Goal: Task Accomplishment & Management: Manage account settings

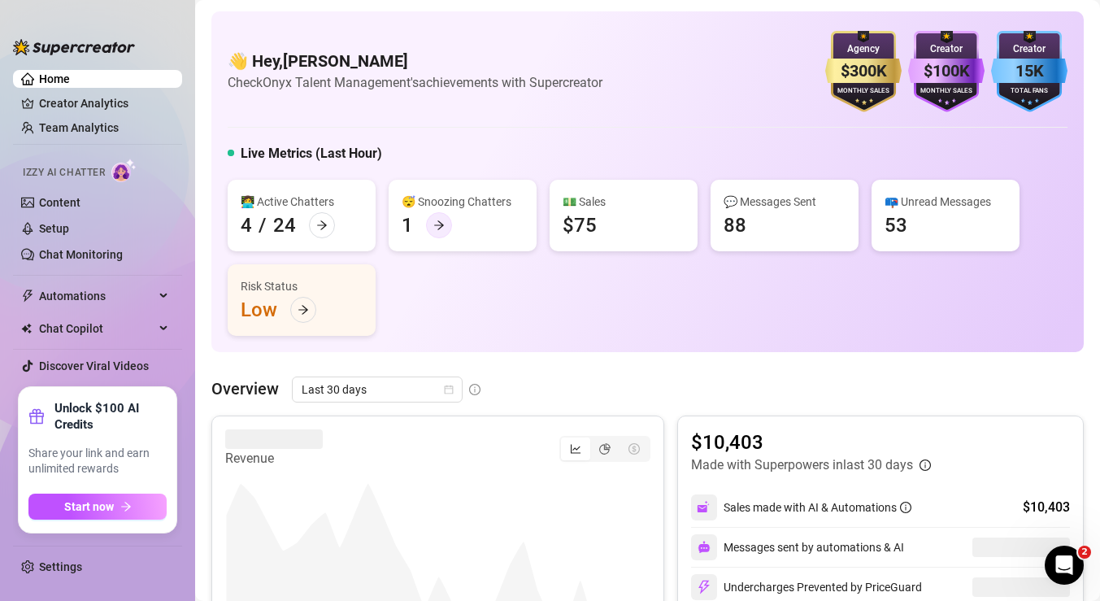
click at [430, 220] on div at bounding box center [439, 225] width 26 height 26
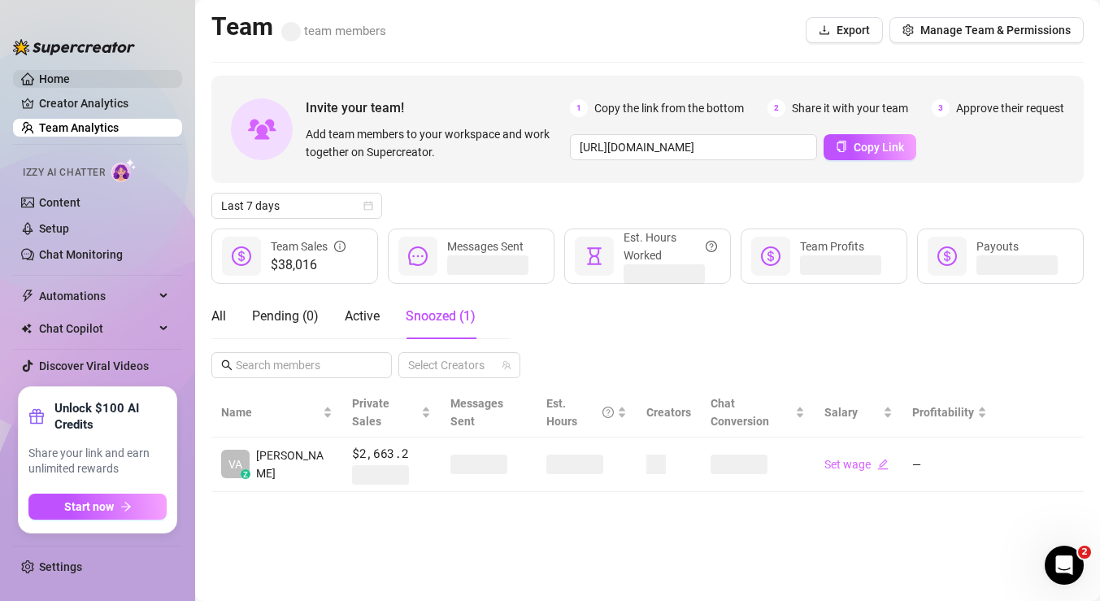
click at [41, 77] on link "Home" at bounding box center [54, 78] width 31 height 13
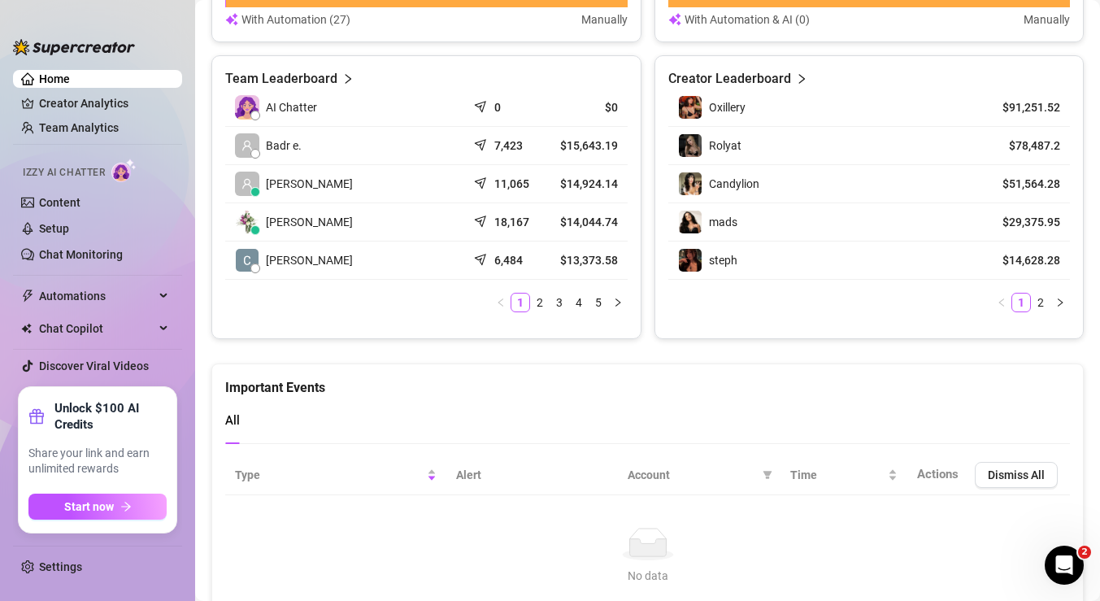
scroll to position [779, 0]
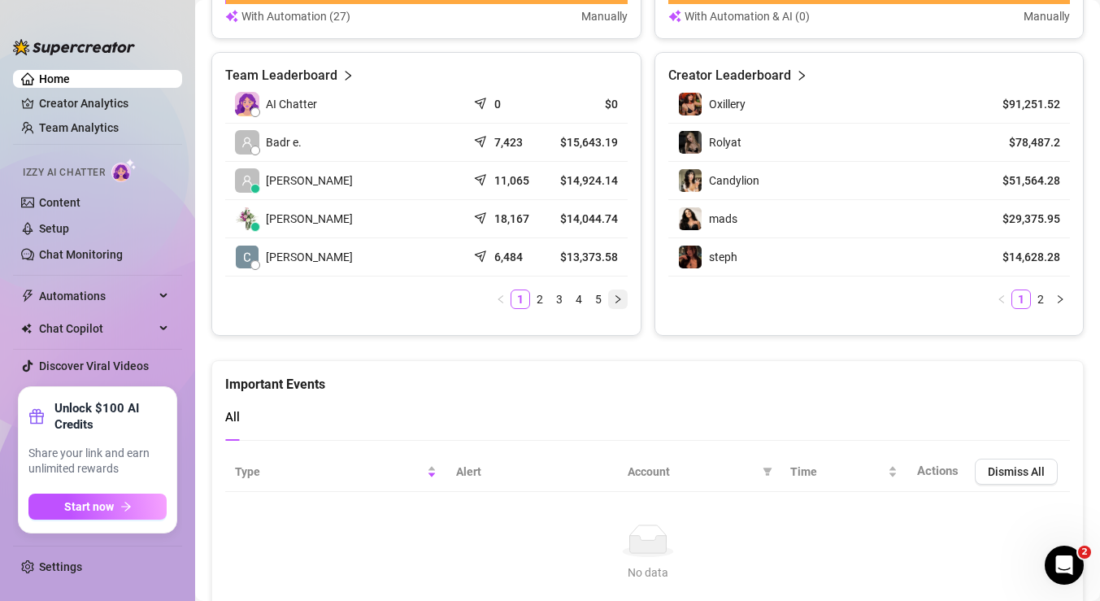
click at [614, 296] on icon "right" at bounding box center [618, 299] width 10 height 10
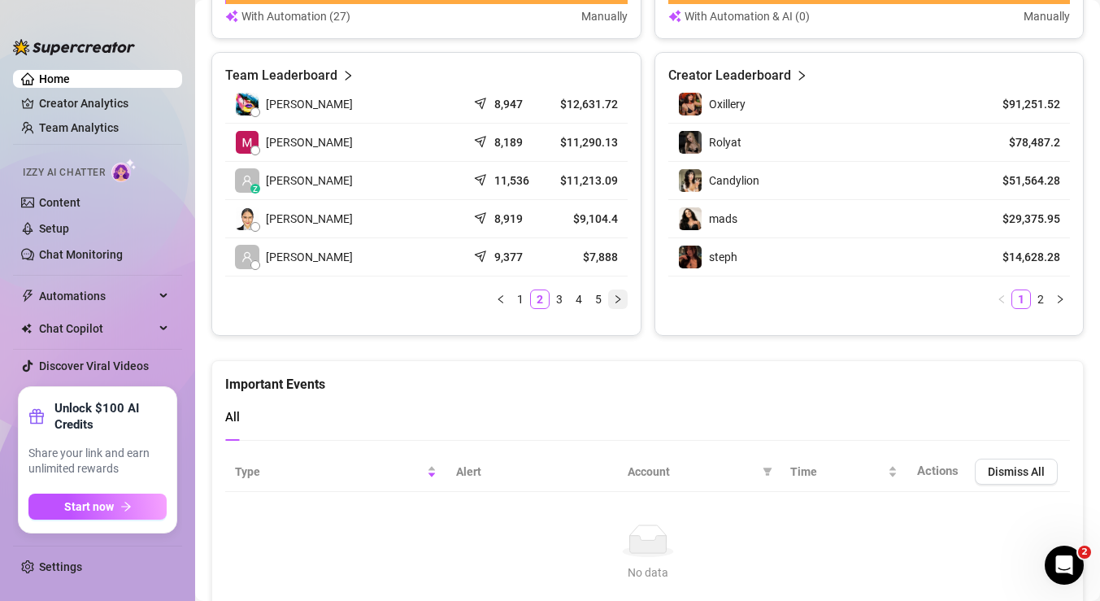
click at [614, 304] on button "button" at bounding box center [618, 299] width 20 height 20
click at [613, 298] on icon "right" at bounding box center [618, 299] width 10 height 10
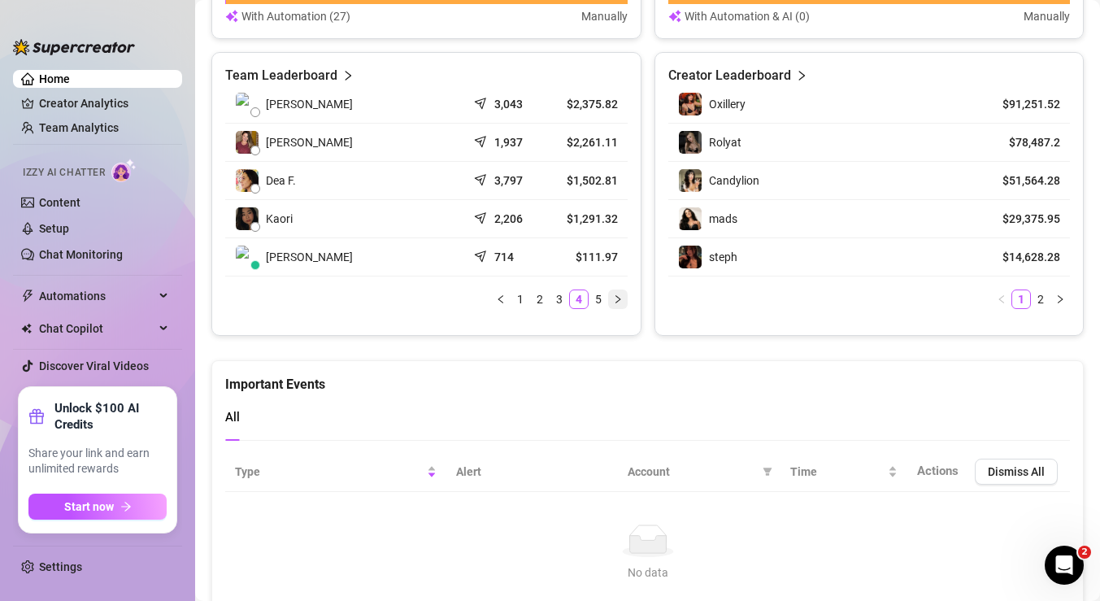
click at [614, 299] on icon "right" at bounding box center [618, 299] width 10 height 10
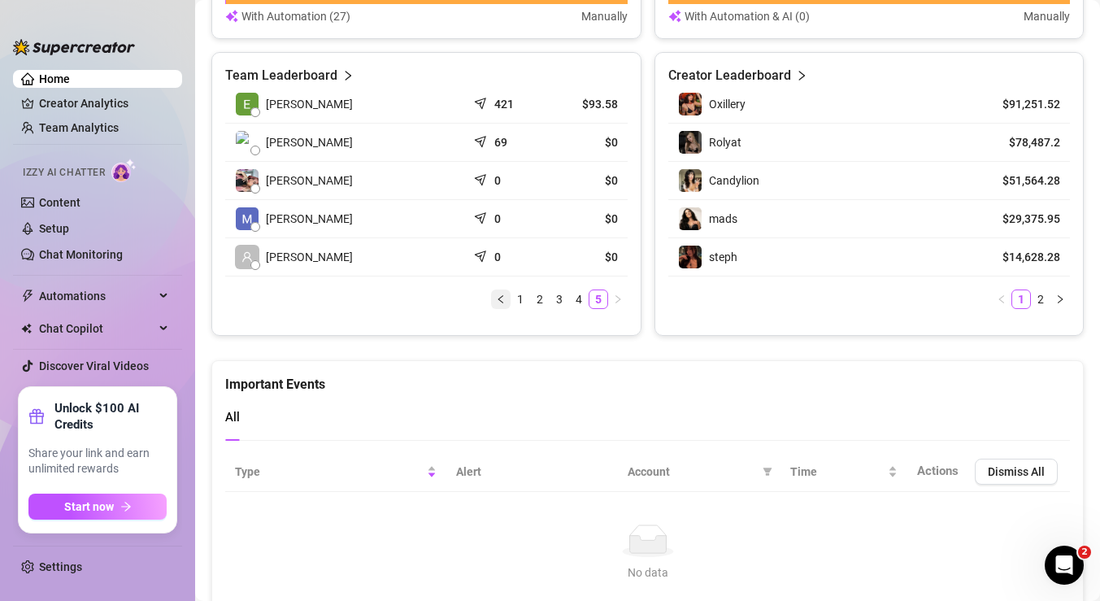
click at [496, 299] on icon "left" at bounding box center [501, 299] width 10 height 10
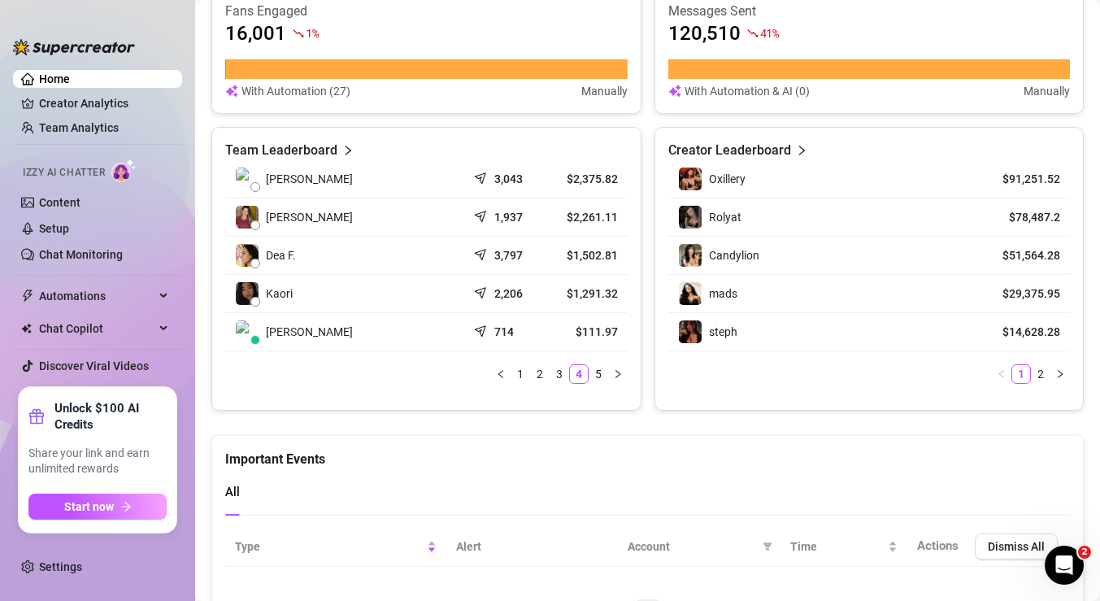
scroll to position [685, 0]
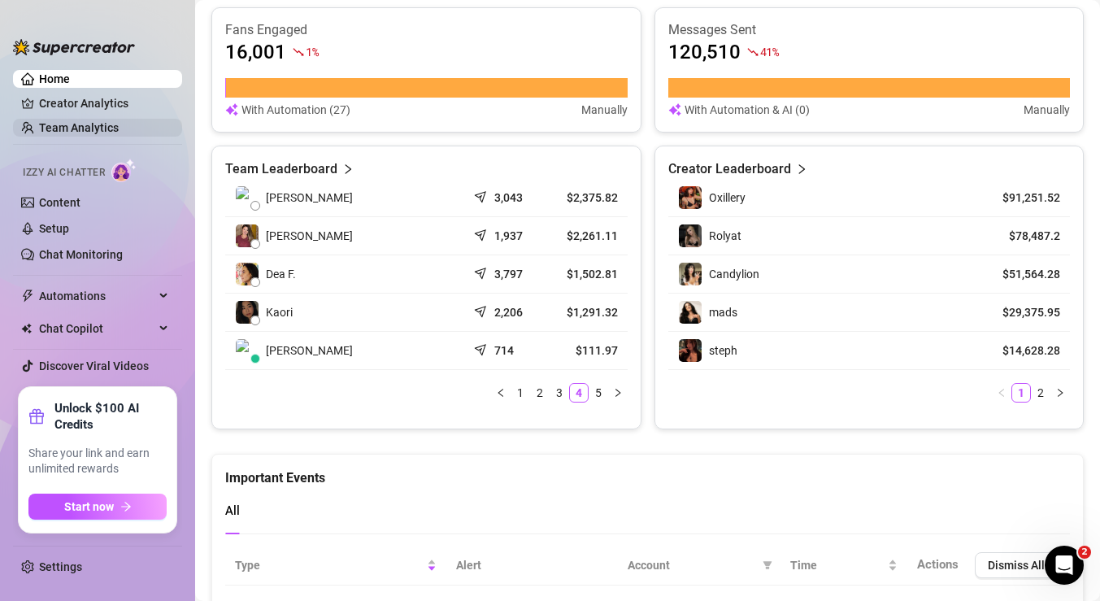
click at [67, 128] on link "Team Analytics" at bounding box center [79, 127] width 80 height 13
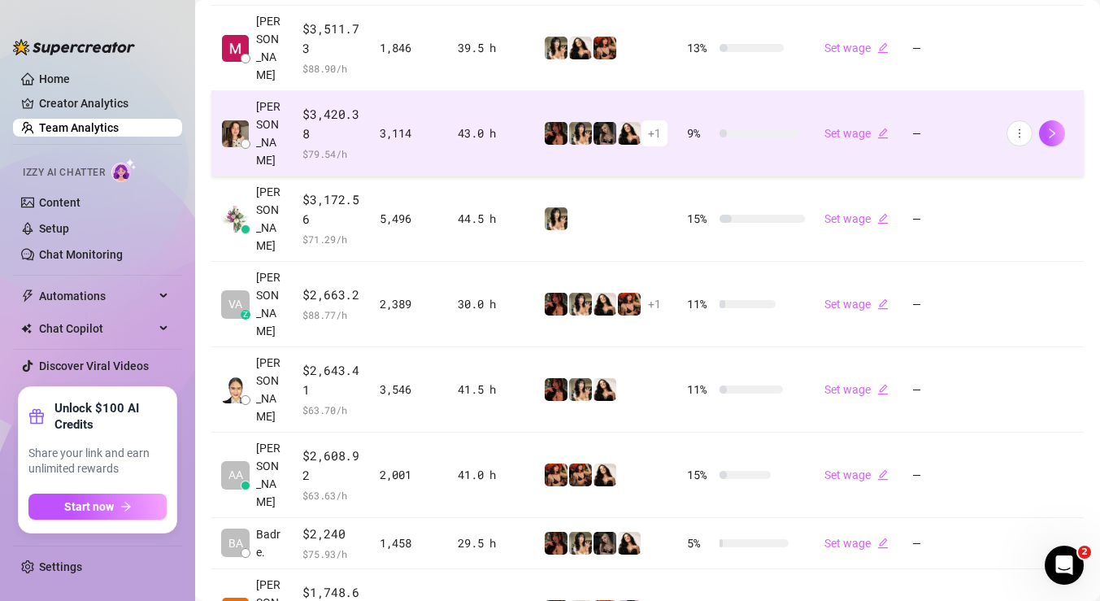
scroll to position [642, 0]
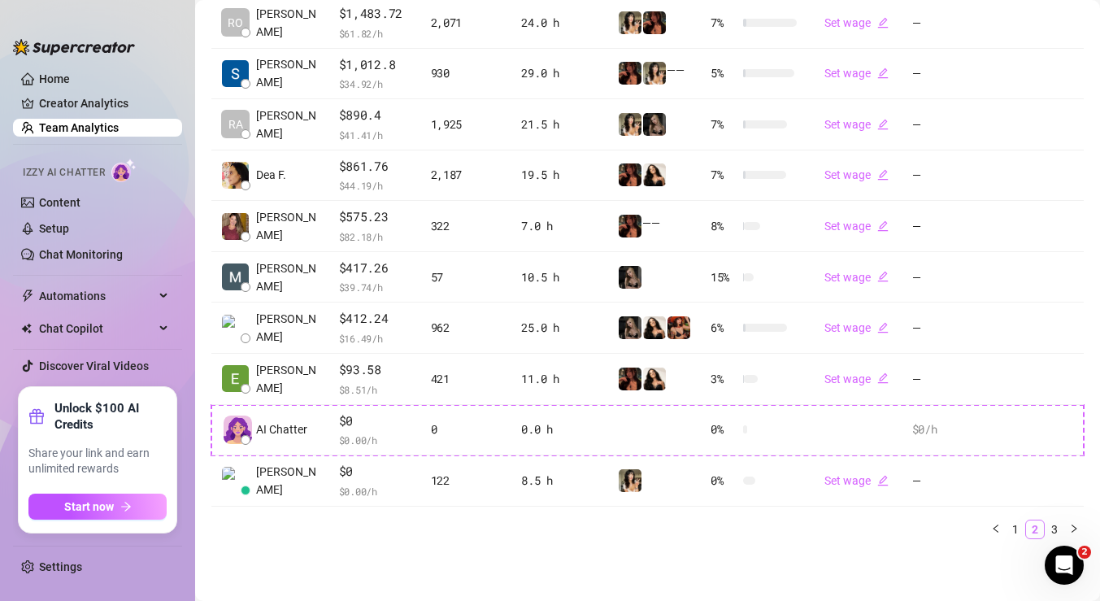
scroll to position [439, 0]
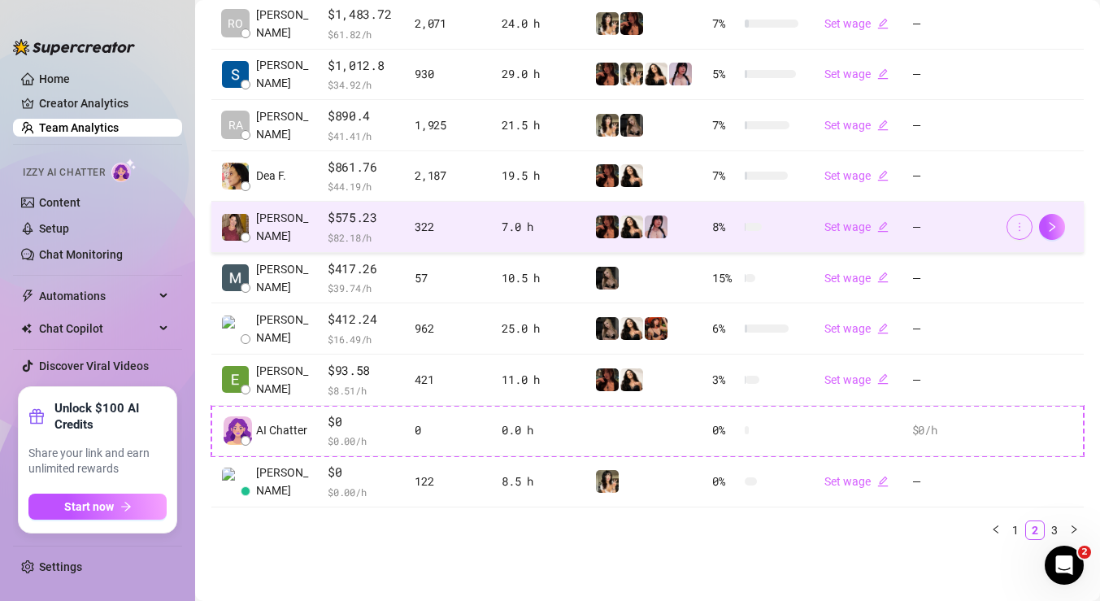
click at [1014, 225] on icon "more" at bounding box center [1019, 226] width 11 height 11
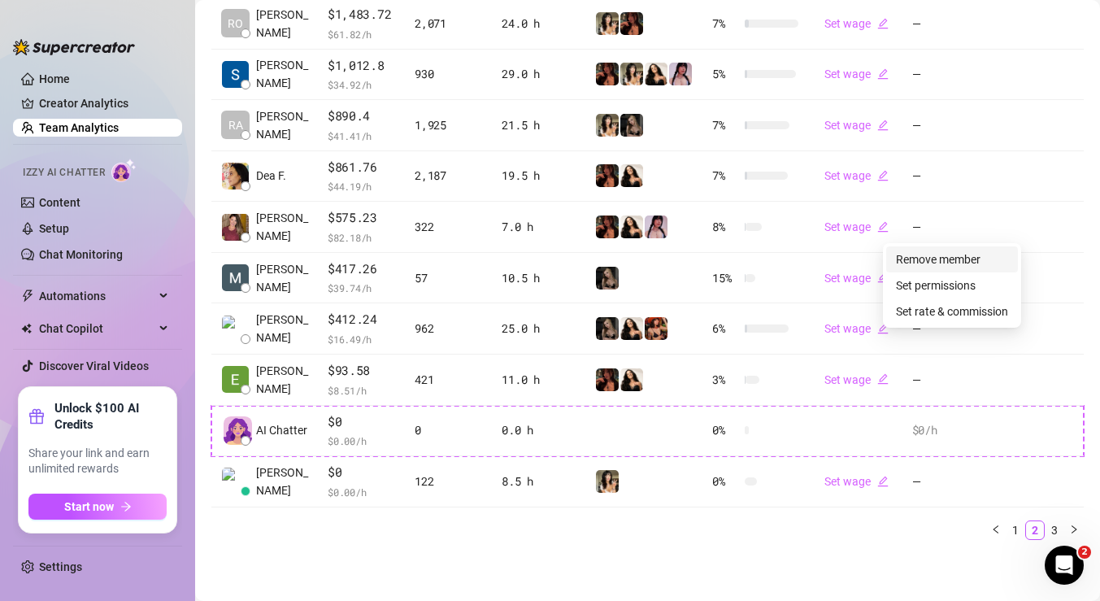
click at [944, 258] on link "Remove member" at bounding box center [938, 259] width 85 height 13
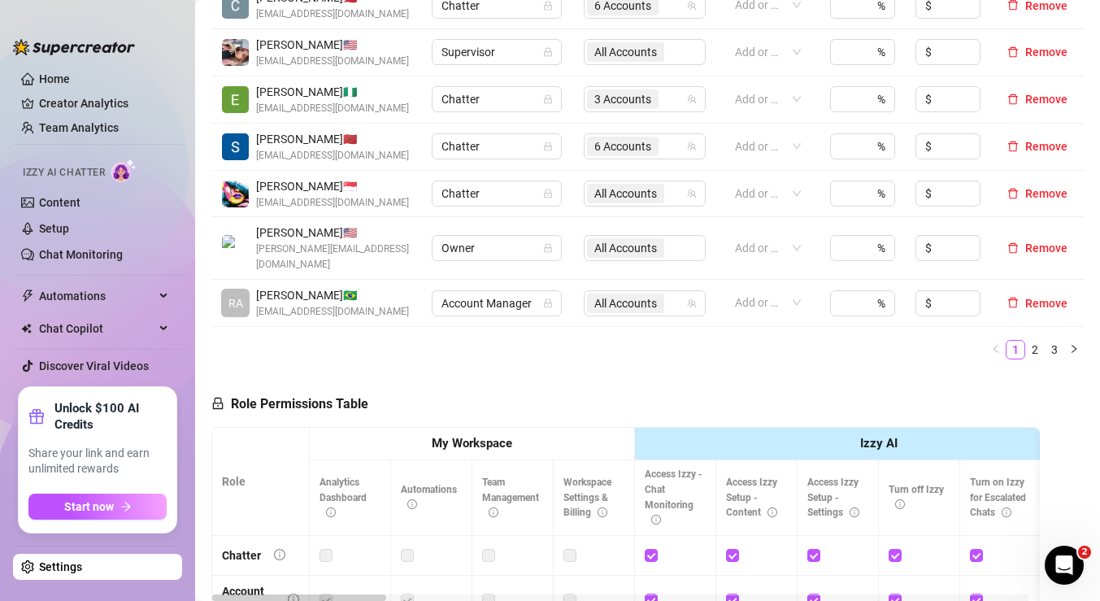
scroll to position [598, 0]
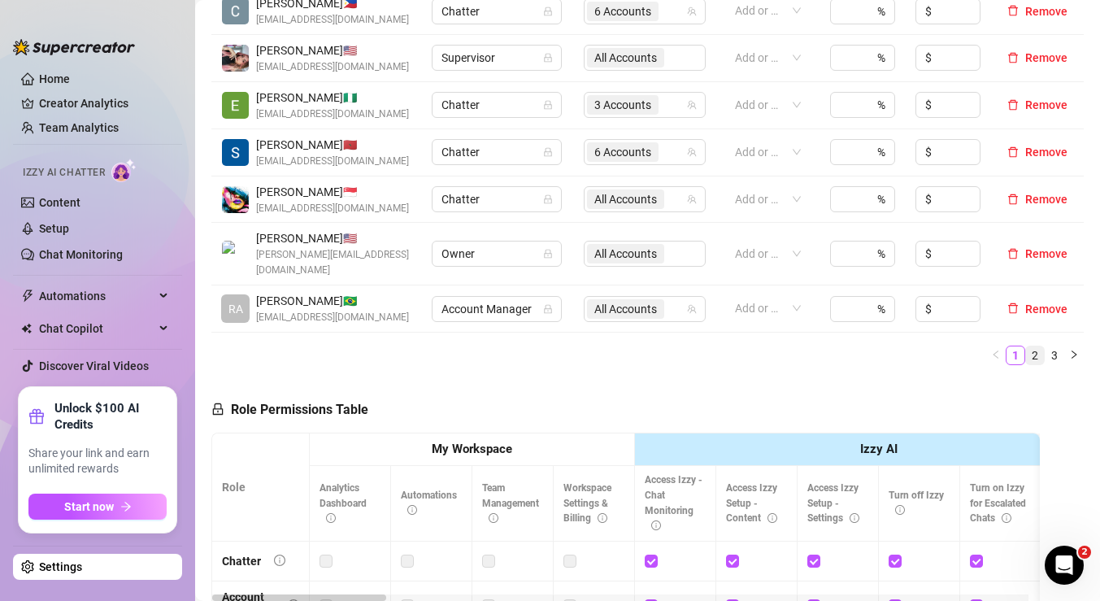
click at [1026, 346] on link "2" at bounding box center [1035, 355] width 18 height 18
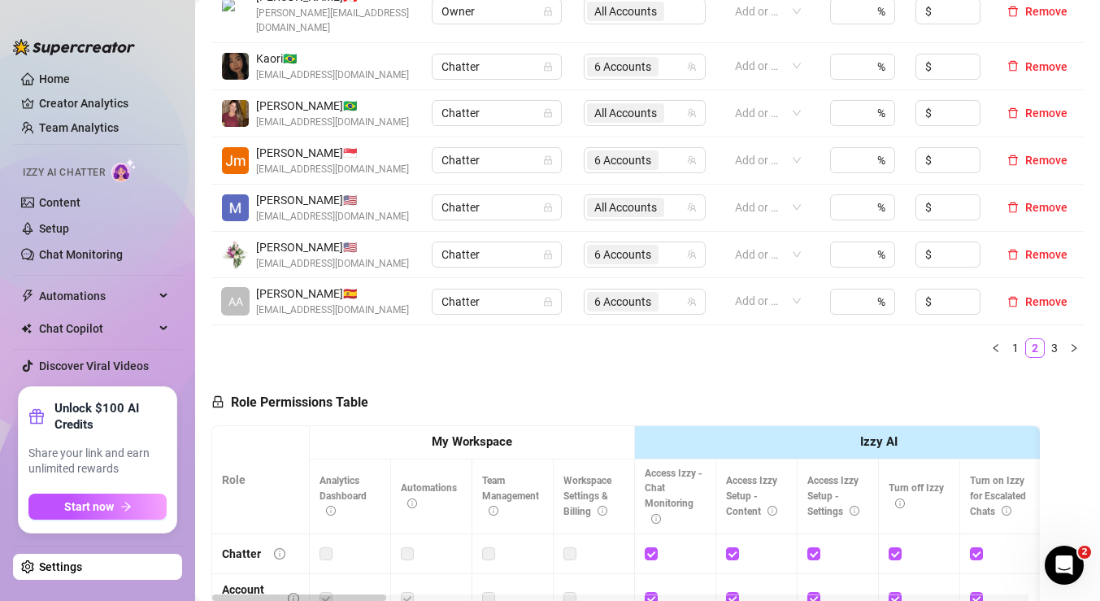
scroll to position [571, 0]
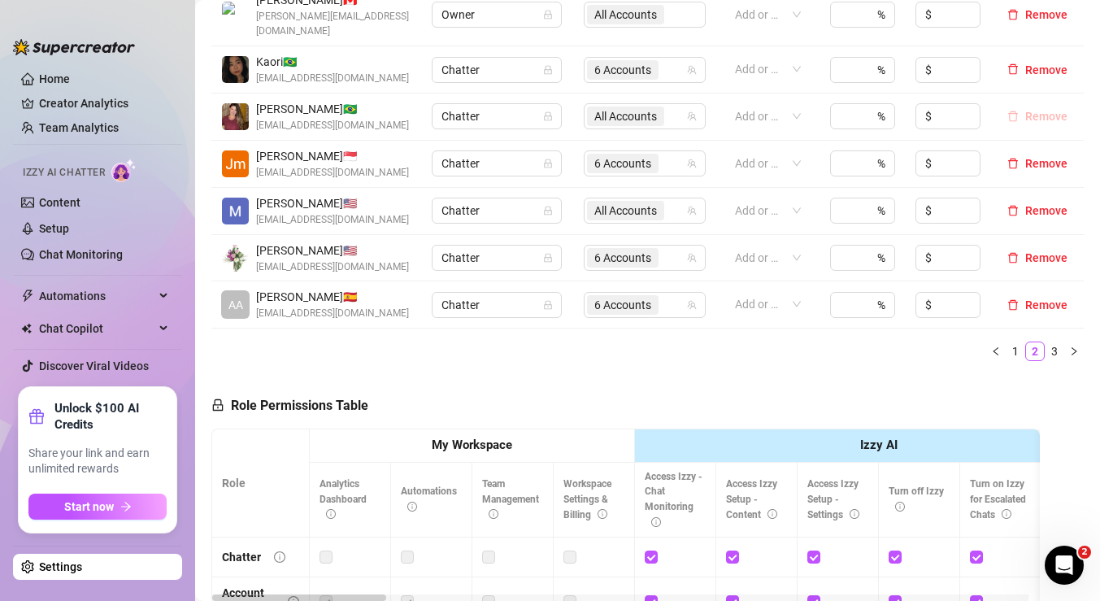
click at [1032, 110] on span "Remove" at bounding box center [1046, 116] width 42 height 13
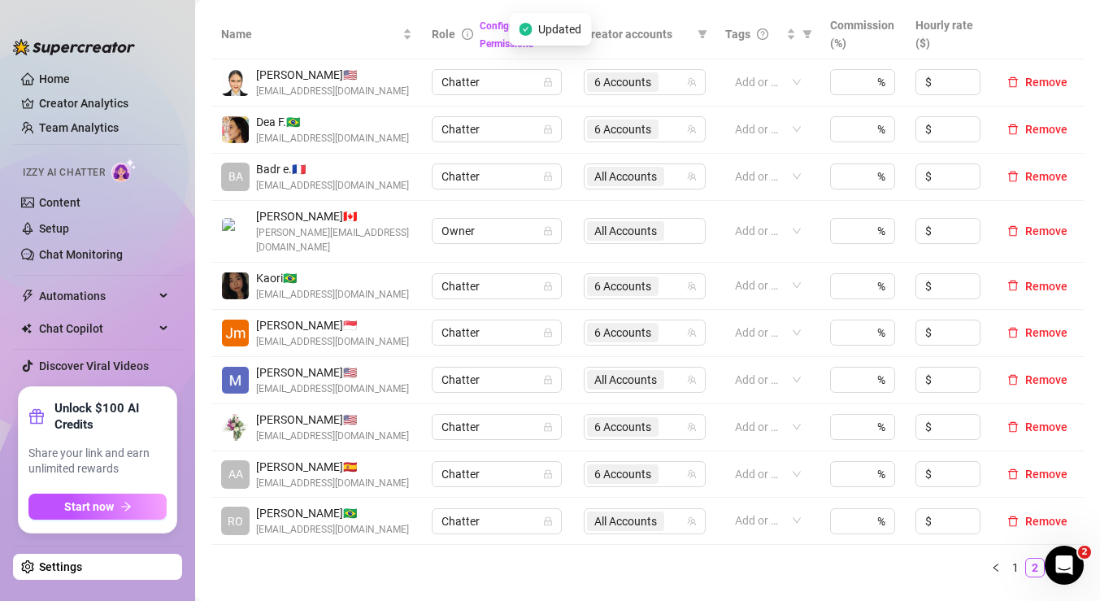
scroll to position [400, 0]
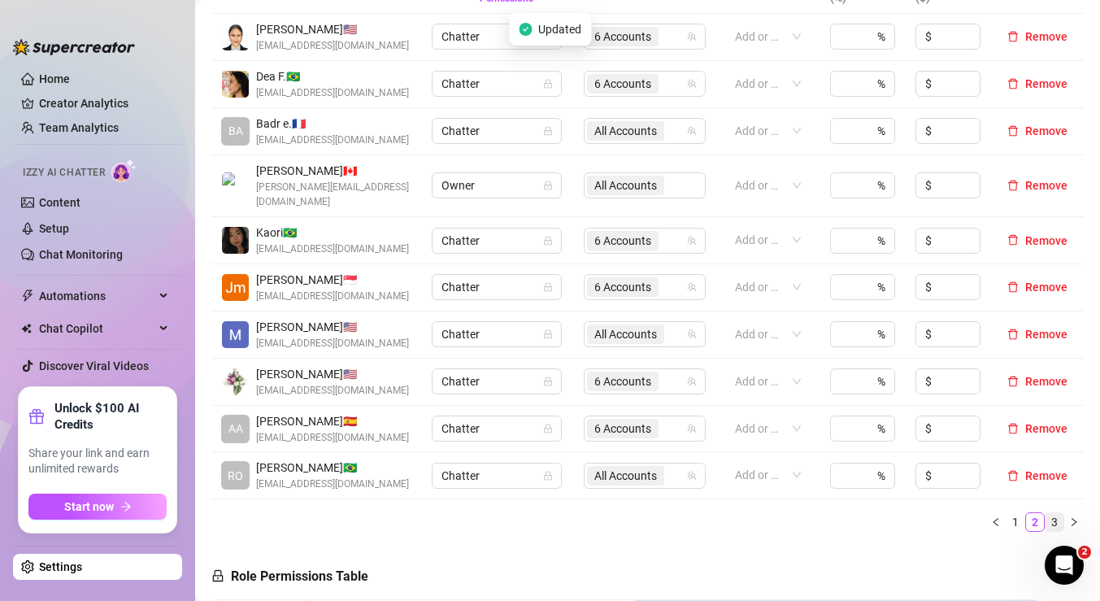
click at [1045, 513] on link "3" at bounding box center [1054, 522] width 18 height 18
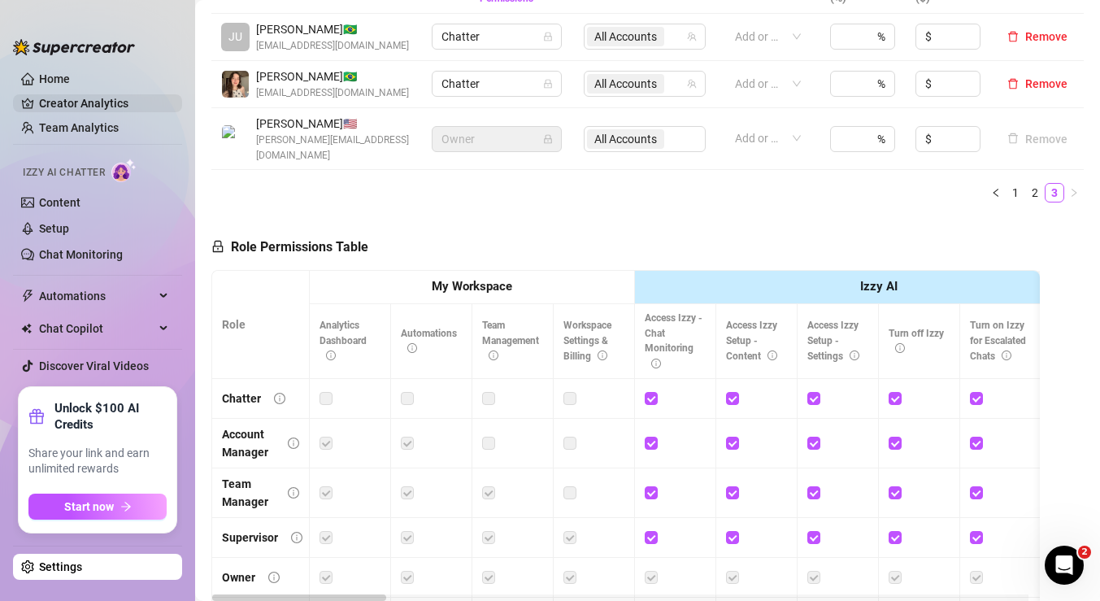
scroll to position [178, 0]
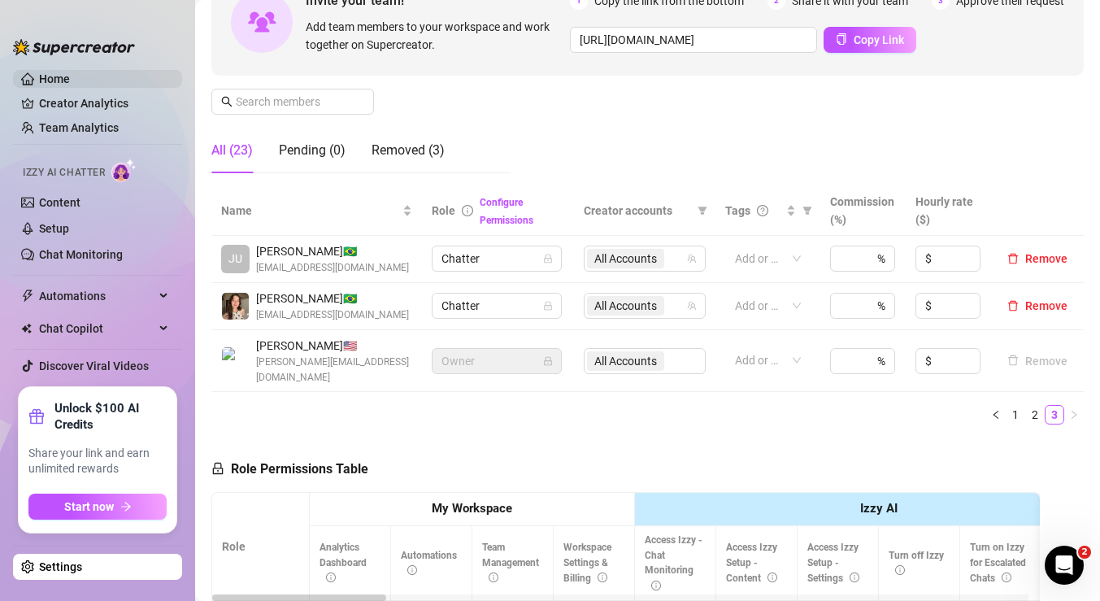
click at [46, 80] on link "Home" at bounding box center [54, 78] width 31 height 13
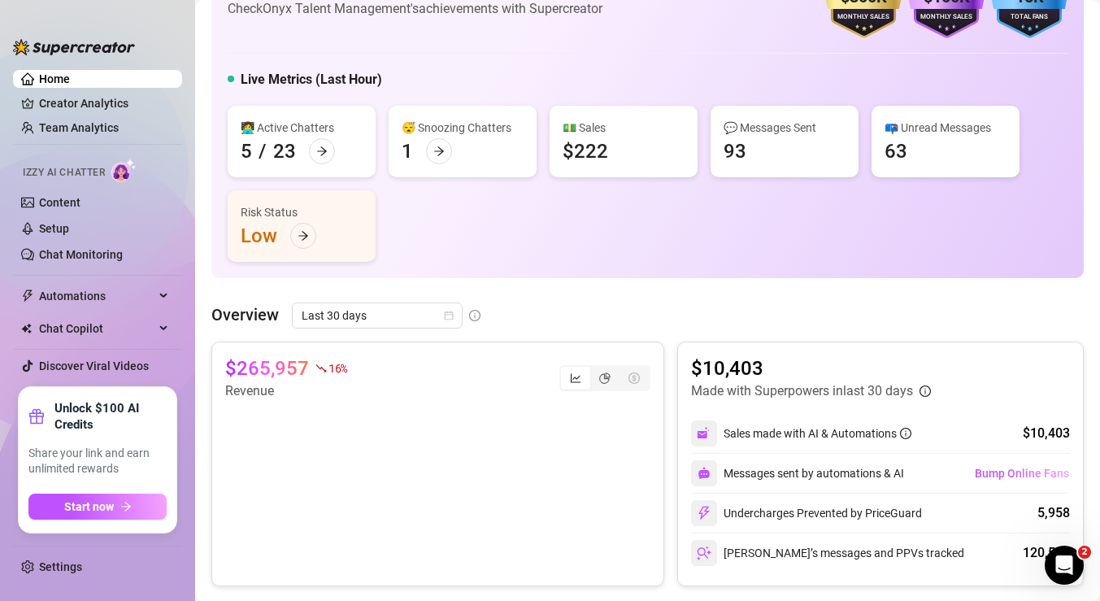
scroll to position [75, 0]
